Goal: Complete application form

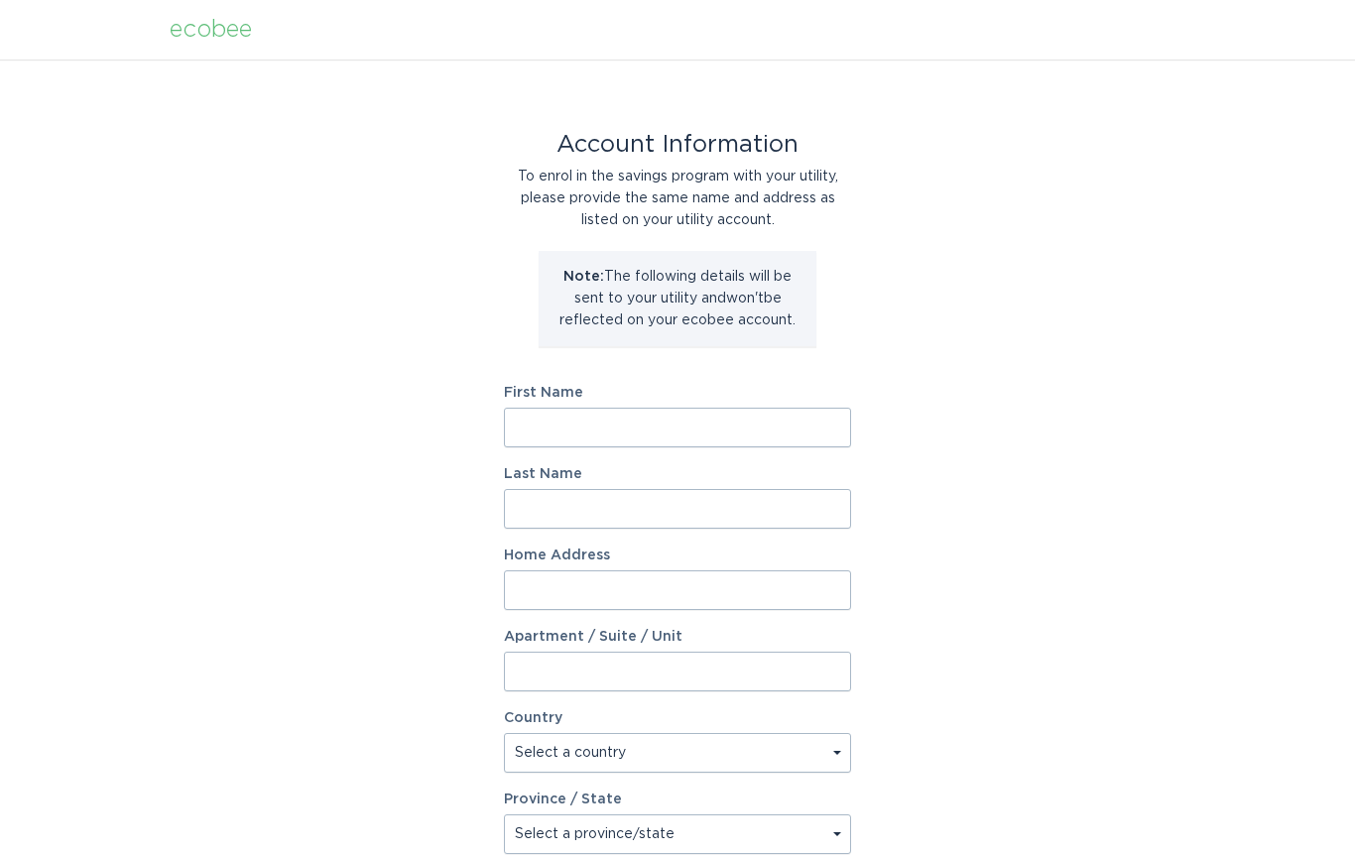
click at [721, 427] on input "First Name" at bounding box center [677, 428] width 347 height 40
type input "[PERSON_NAME] [PERSON_NAME]"
click at [651, 510] on input "Last Name" at bounding box center [677, 509] width 347 height 40
type input "[PERSON_NAME]"
click at [652, 582] on input "Home Address" at bounding box center [677, 590] width 347 height 40
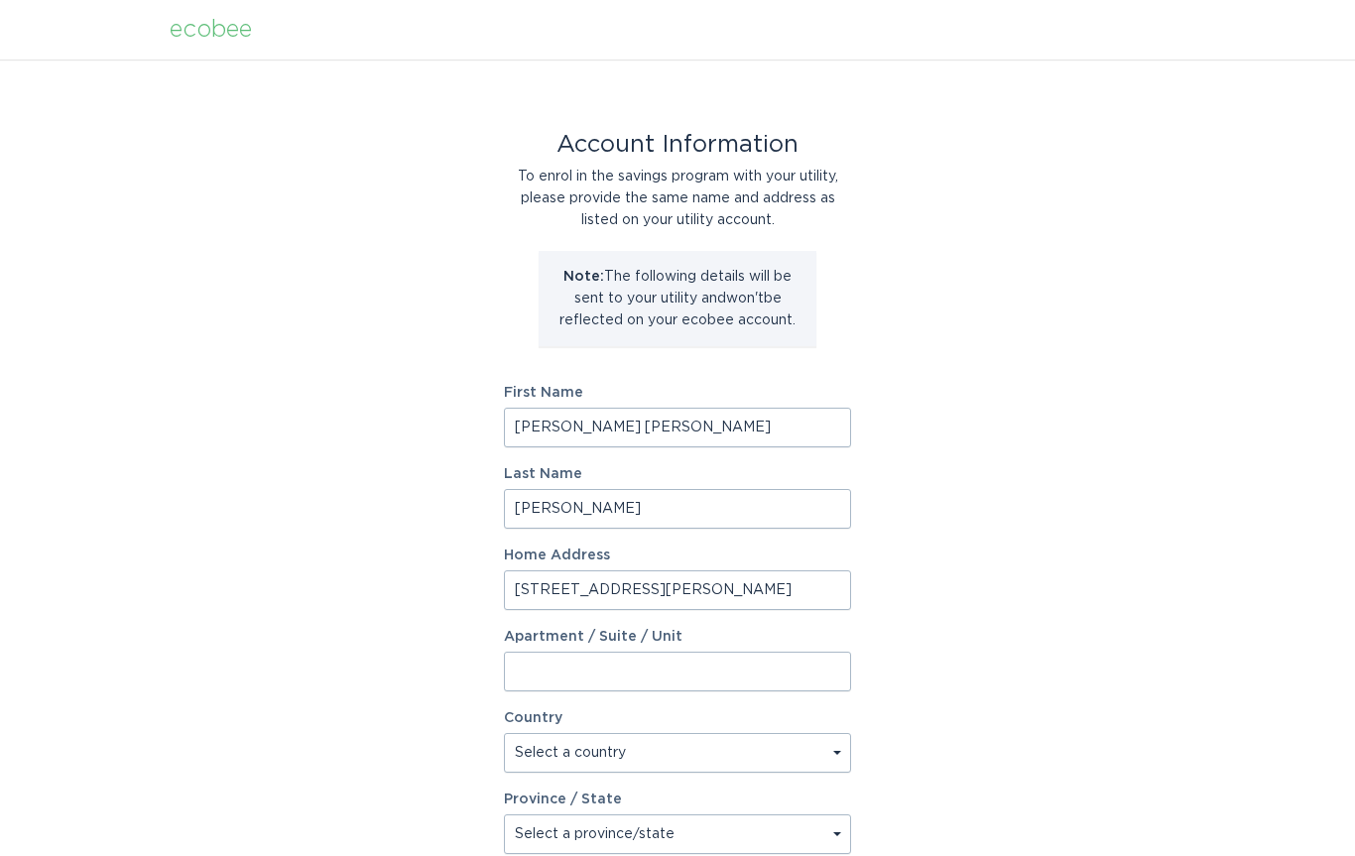
type input "[STREET_ADDRESS][PERSON_NAME]"
click at [770, 756] on select "Select a country [GEOGRAPHIC_DATA] [GEOGRAPHIC_DATA]" at bounding box center [677, 753] width 347 height 40
select select "US"
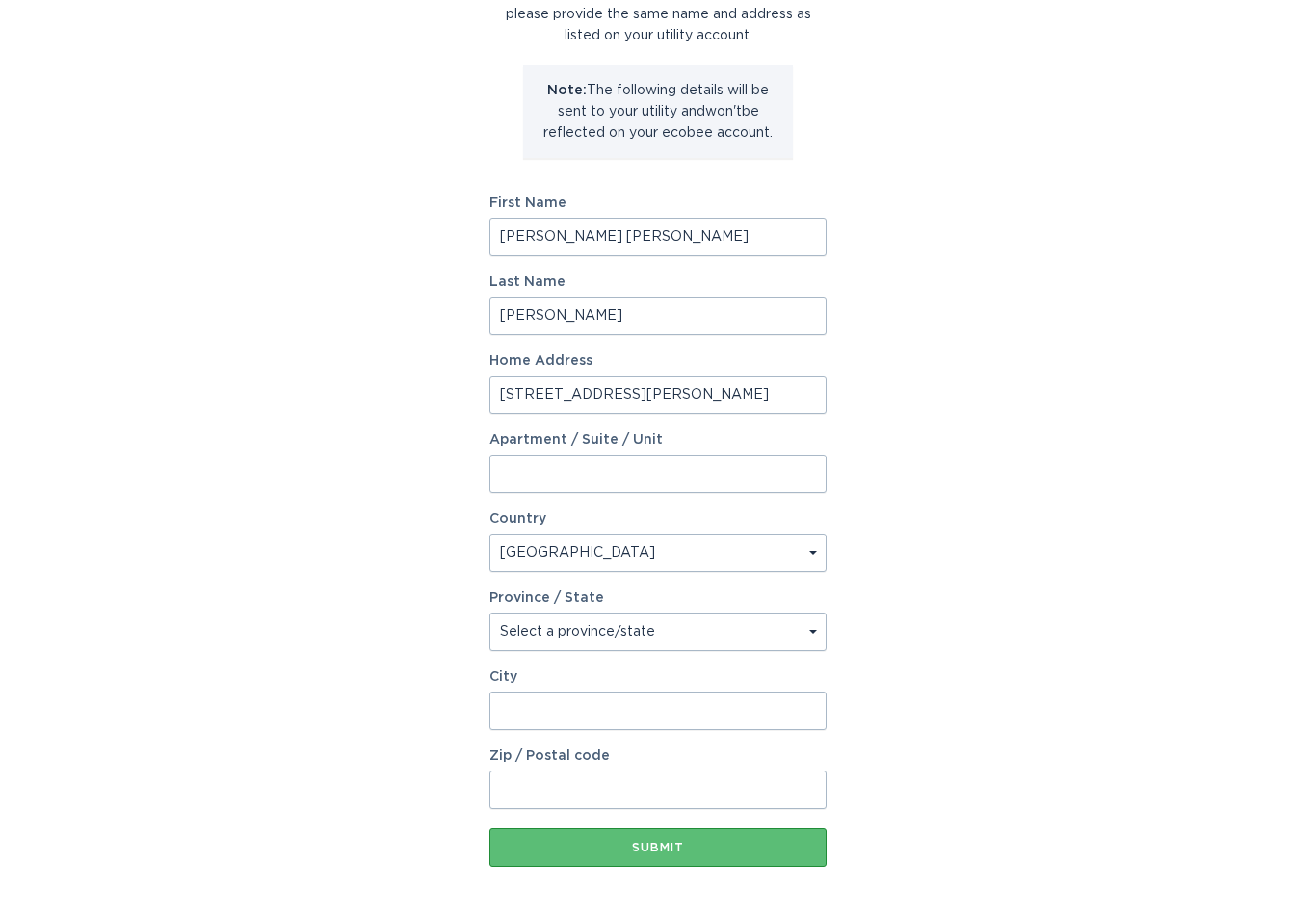
click at [812, 627] on select "Select a province/state [US_STATE] [US_STATE] [US_STATE] [US_STATE] [US_STATE] …" at bounding box center [658, 633] width 337 height 39
select select "RI"
click at [617, 712] on input "City" at bounding box center [658, 711] width 337 height 39
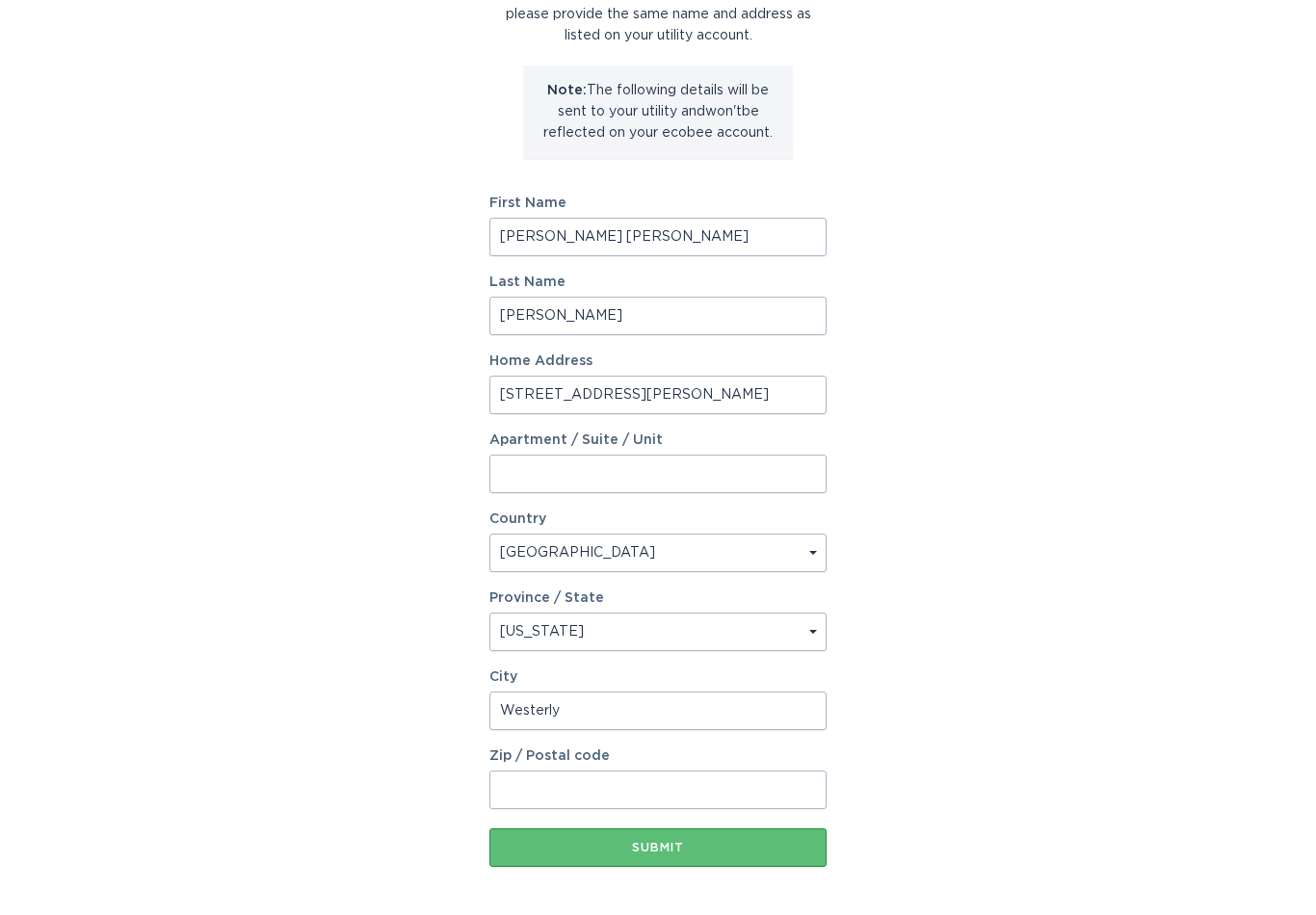
type input "Westerly"
click at [709, 786] on input "Zip / Postal code" at bounding box center [658, 791] width 337 height 39
type input "02891"
click at [726, 830] on button "Submit" at bounding box center [658, 849] width 337 height 39
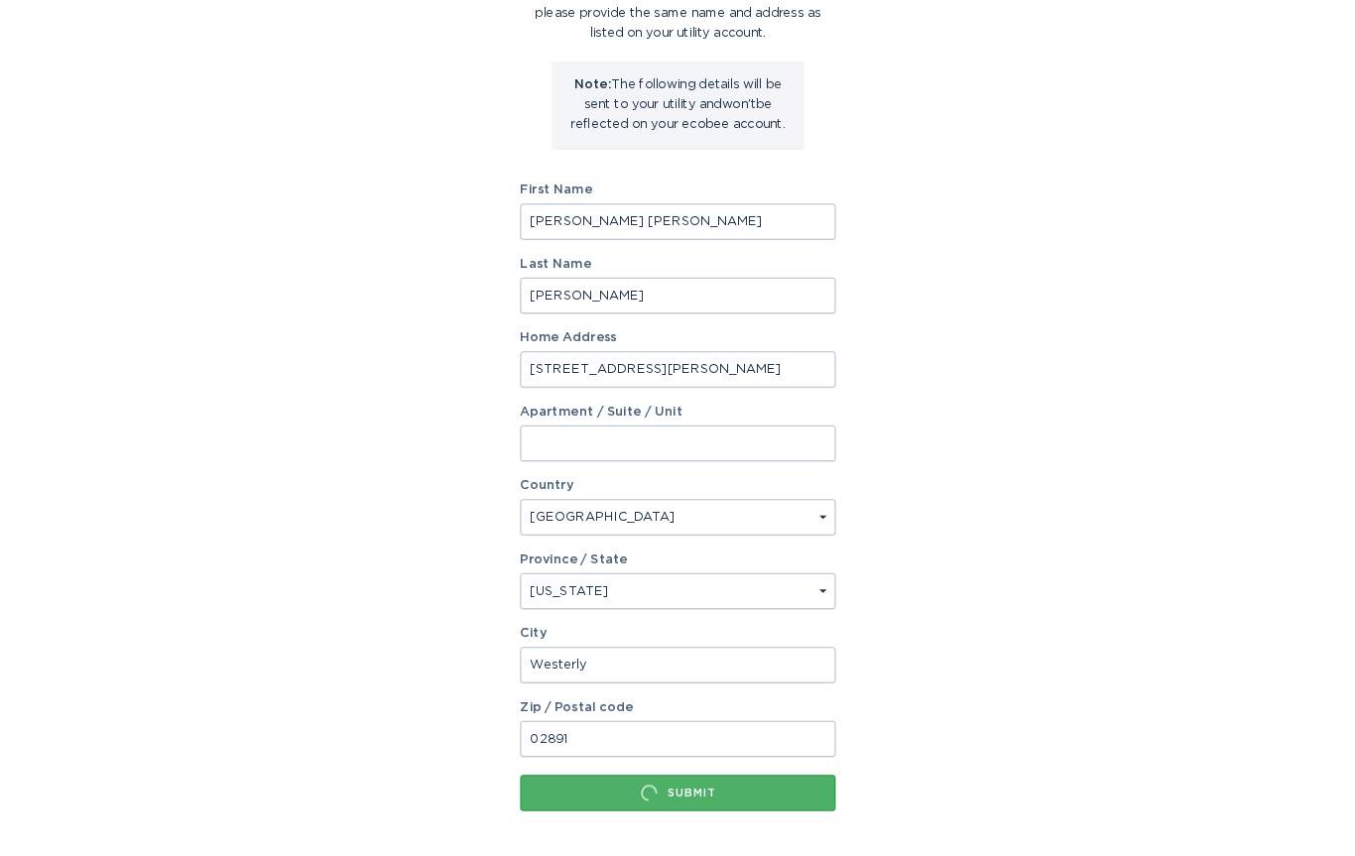
scroll to position [0, 0]
